Goal: Obtain resource: Obtain resource

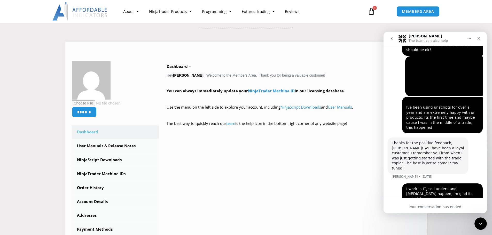
scroll to position [1451, 0]
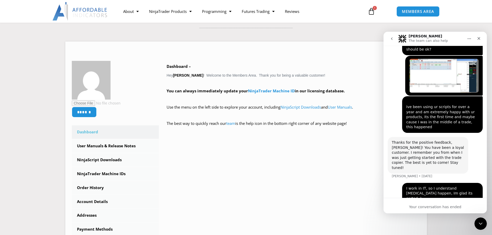
click at [122, 147] on link "User Manuals & Release Notes" at bounding box center [115, 146] width 87 height 13
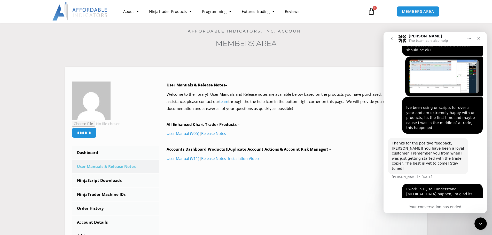
scroll to position [1451, 0]
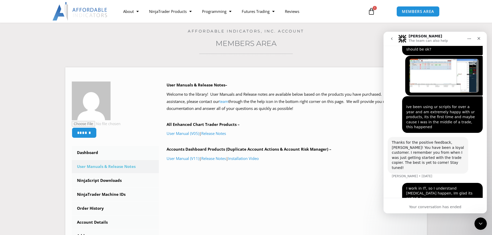
click at [192, 135] on link "User Manual (V05)" at bounding box center [183, 133] width 33 height 5
click at [332, 45] on h3 "Members Area" at bounding box center [246, 43] width 466 height 9
